Goal: Information Seeking & Learning: Find contact information

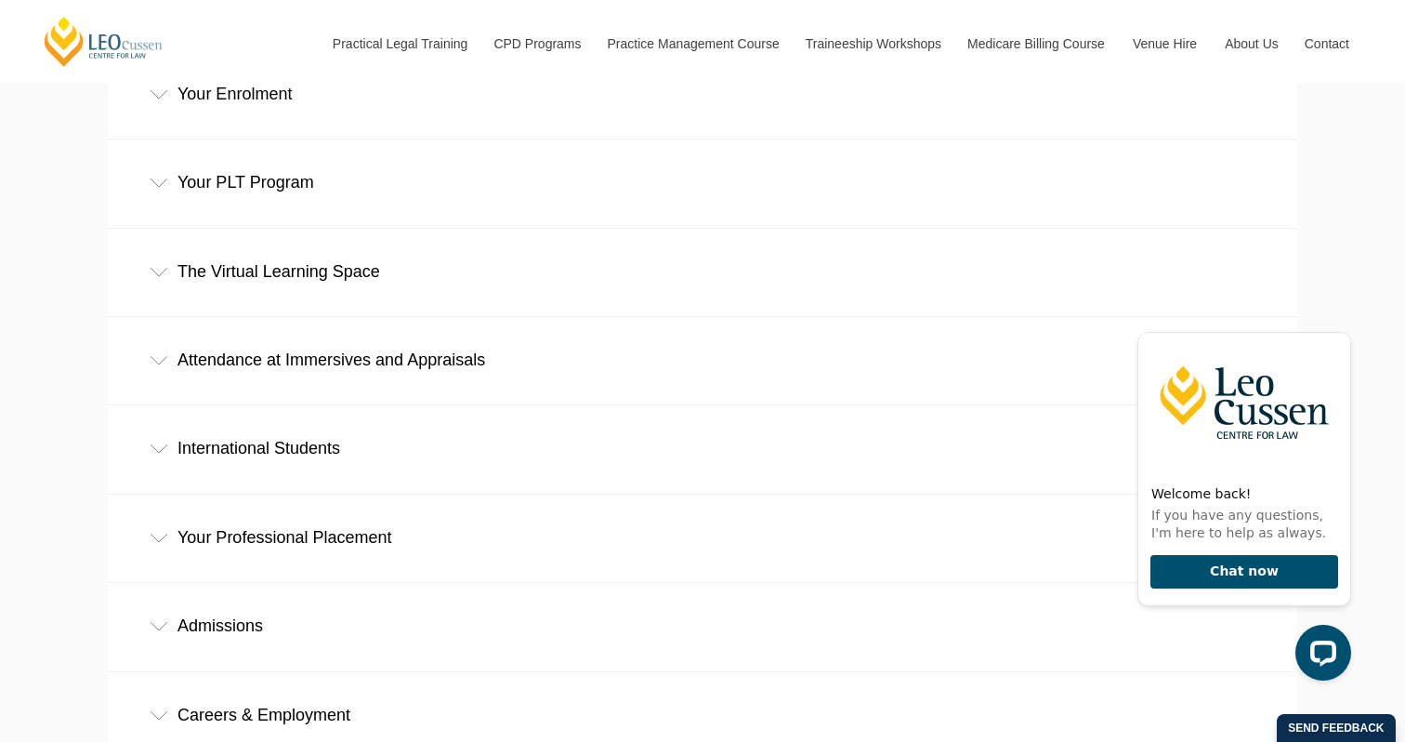
scroll to position [864, 0]
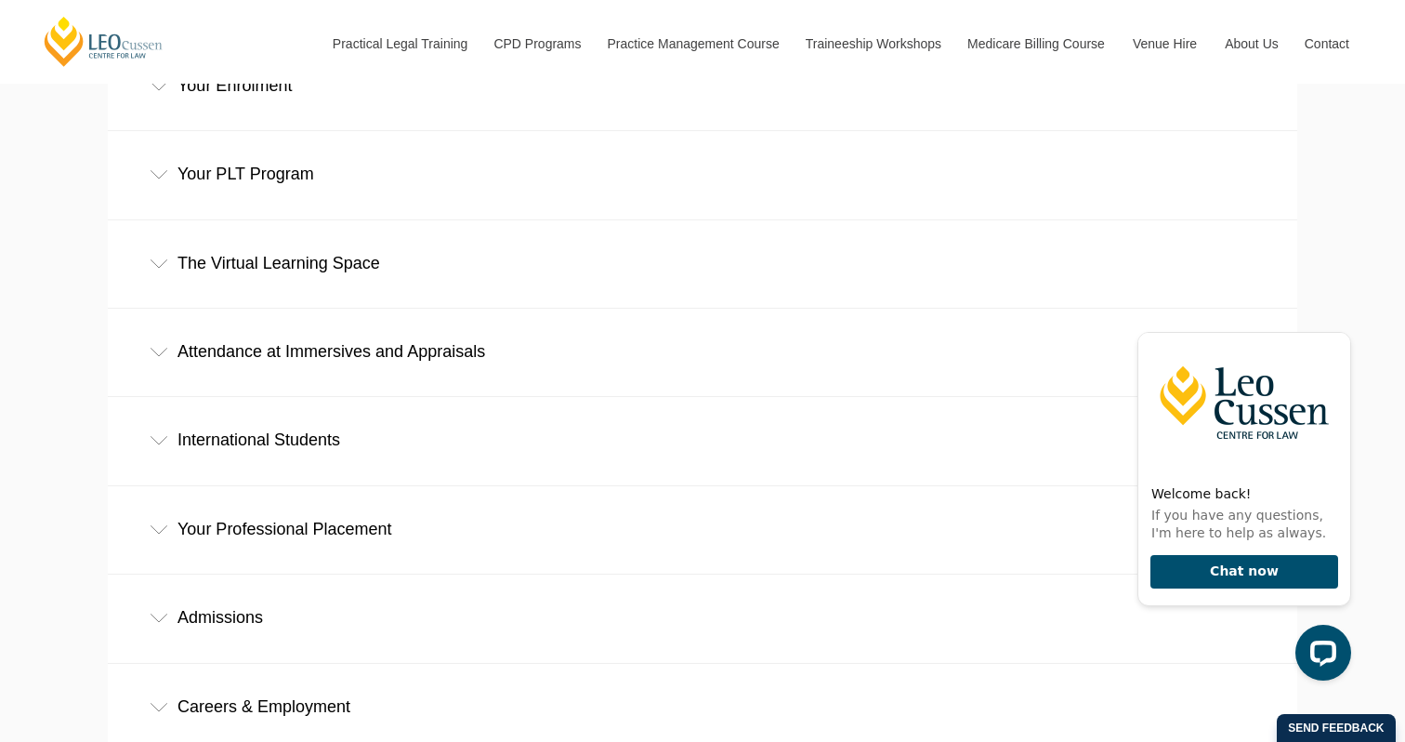
click at [499, 486] on div "Your Professional Placement" at bounding box center [702, 529] width 1189 height 86
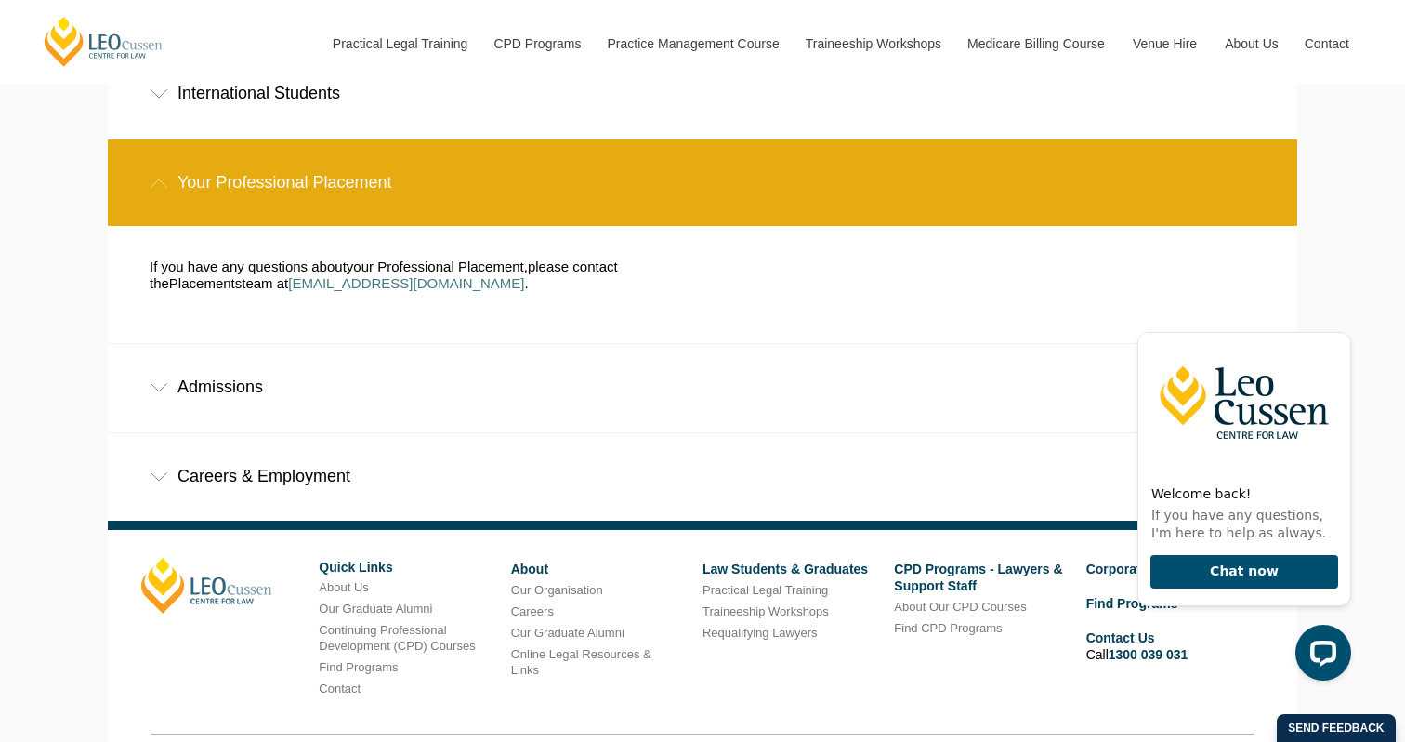
scroll to position [1247, 0]
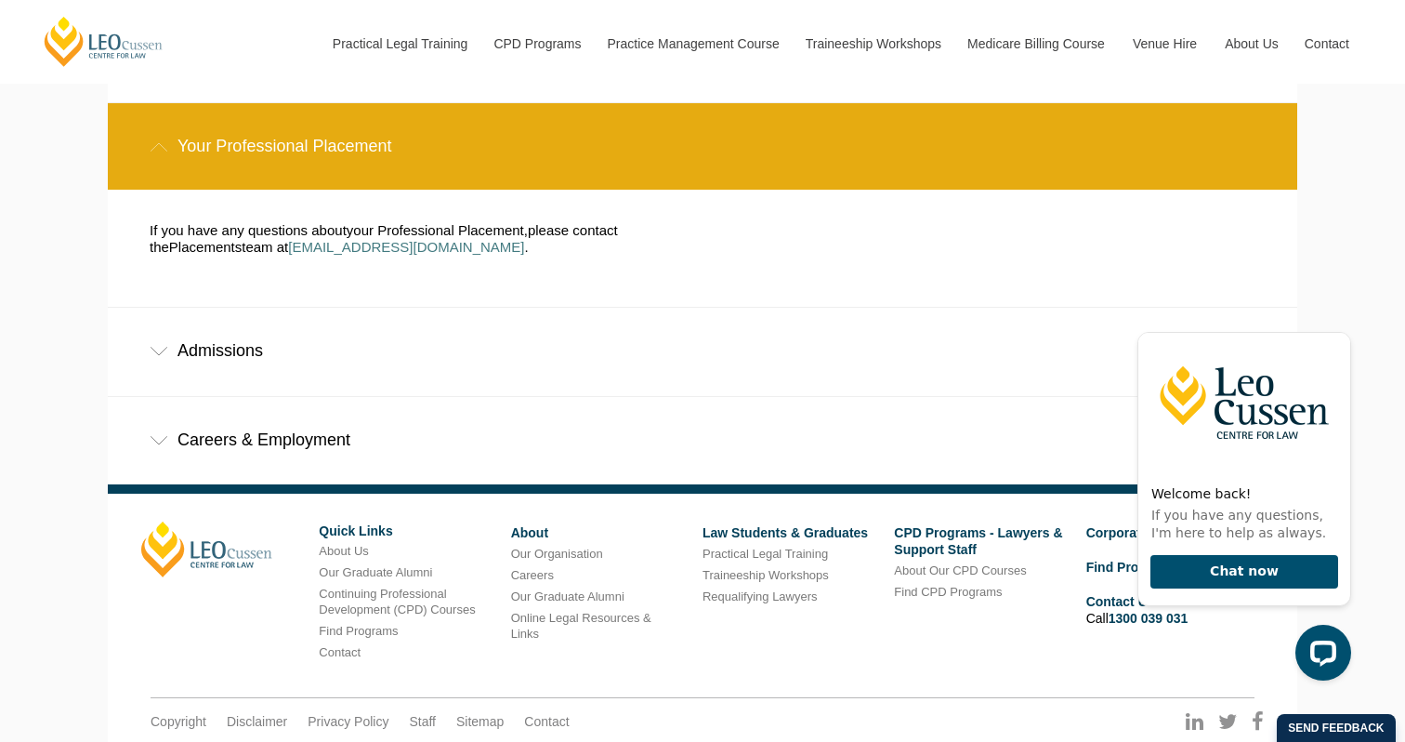
click at [436, 308] on div "Admissions" at bounding box center [702, 351] width 1189 height 86
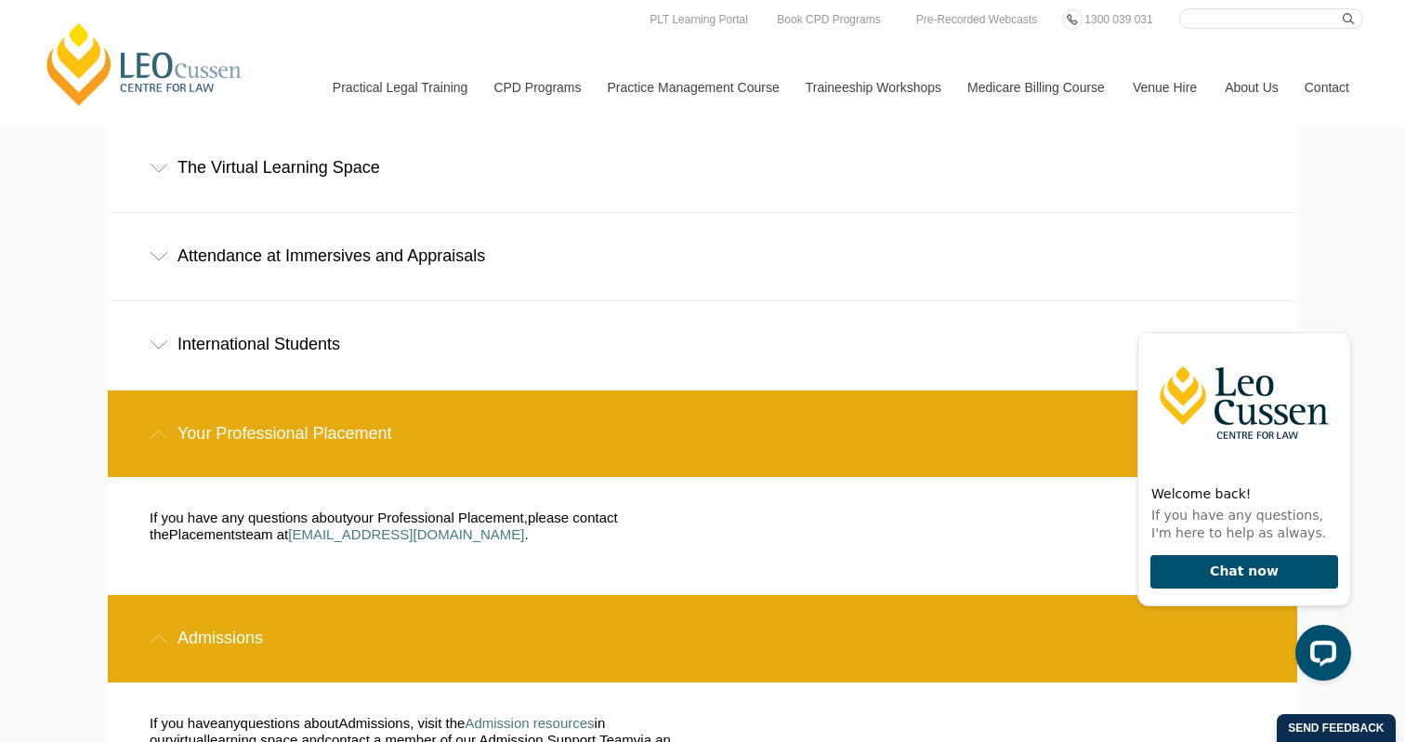
scroll to position [825, 0]
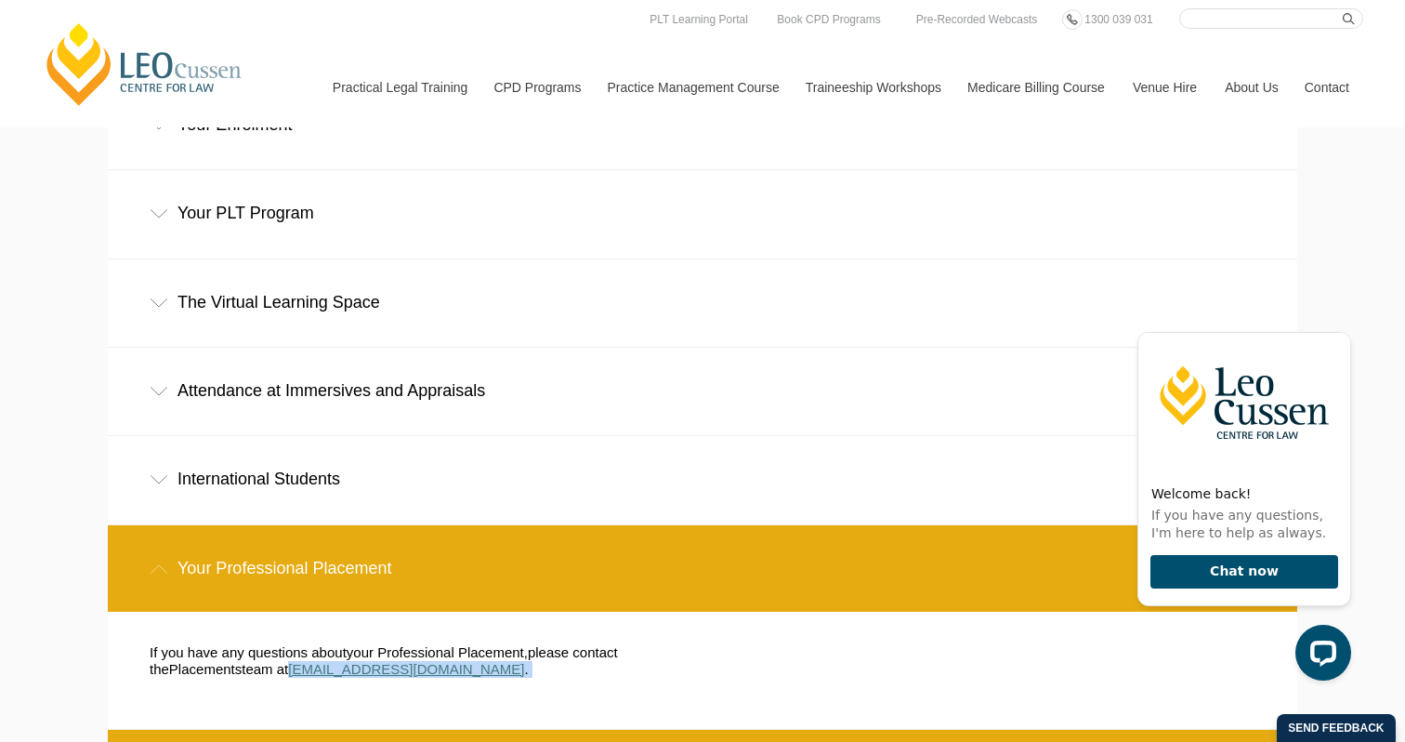
click at [268, 644] on div "If you have any questions about your Professional Placement , please contact th…" at bounding box center [412, 670] width 553 height 52
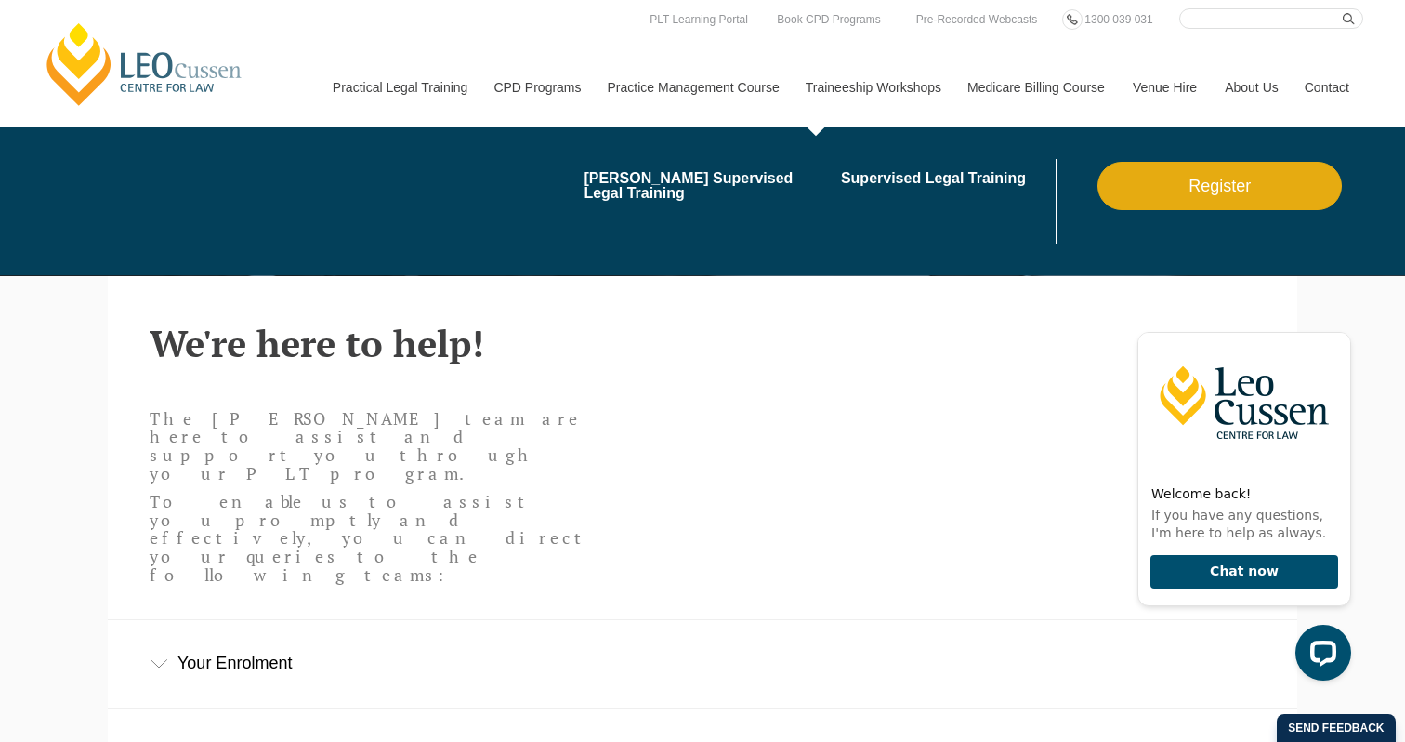
scroll to position [0, 0]
